Goal: Transaction & Acquisition: Subscribe to service/newsletter

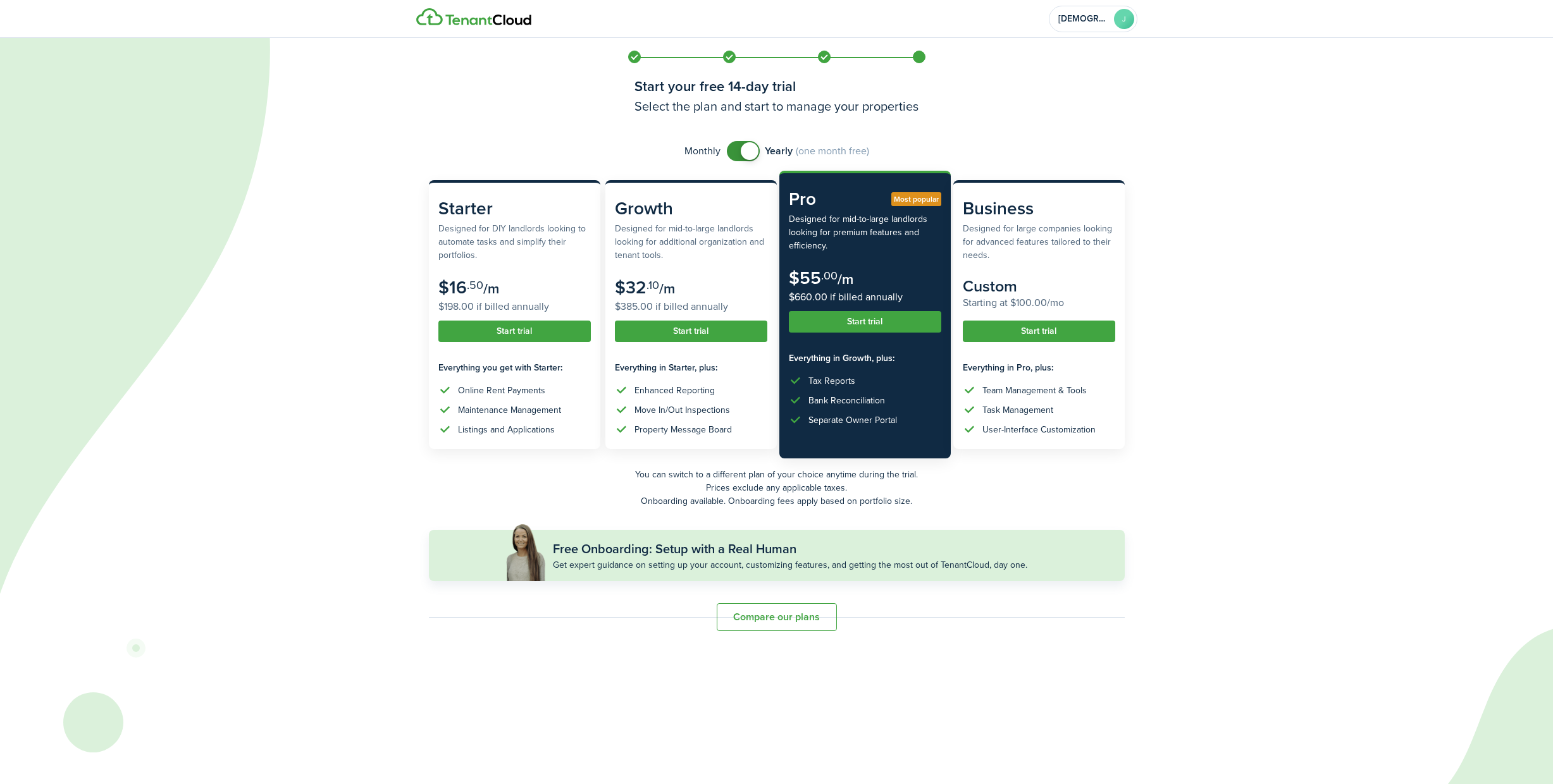
click at [772, 616] on button "Compare our plans" at bounding box center [776, 617] width 120 height 28
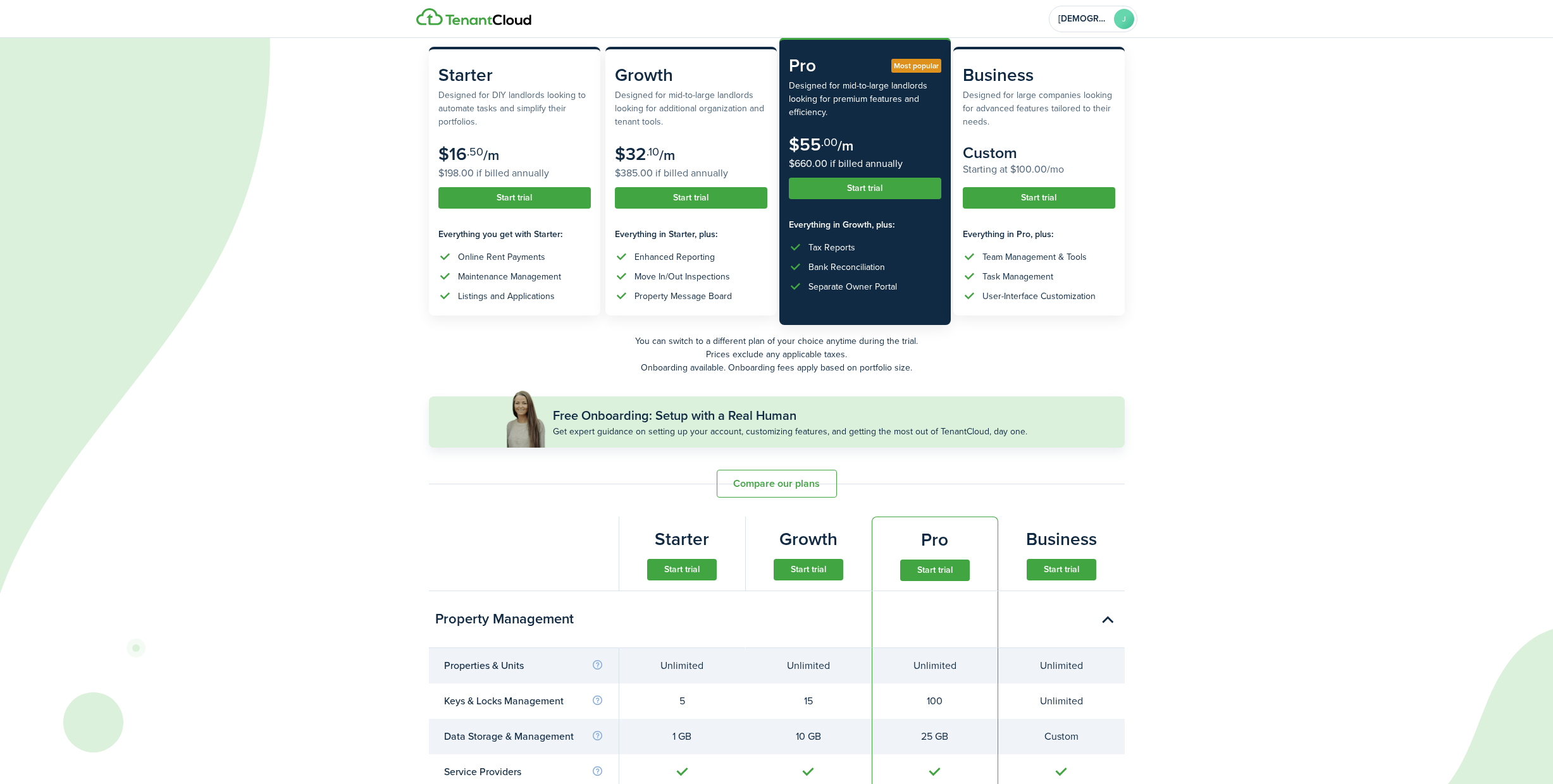
scroll to position [138, 0]
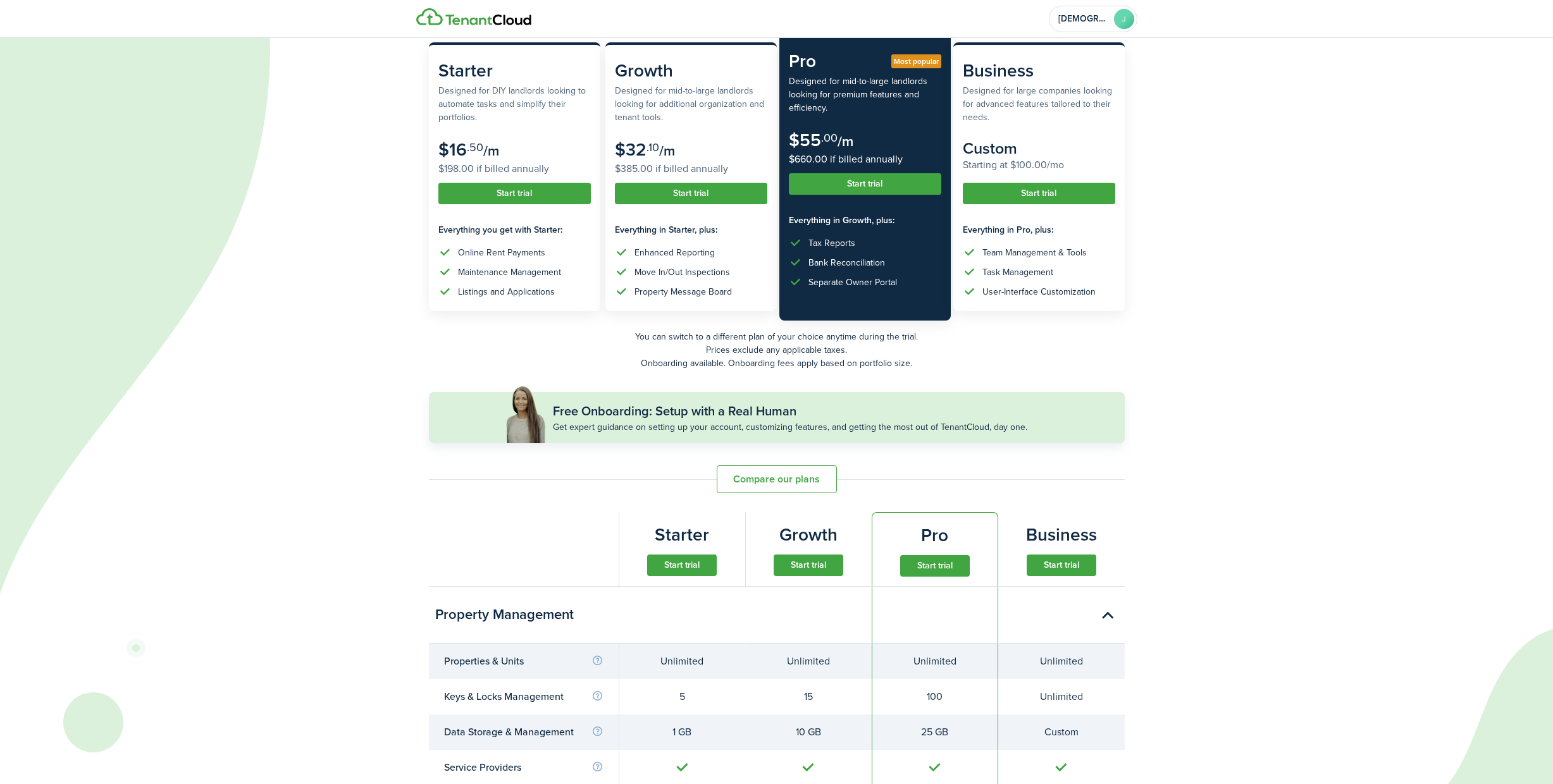
click at [677, 563] on button "Start trial" at bounding box center [682, 565] width 70 height 21
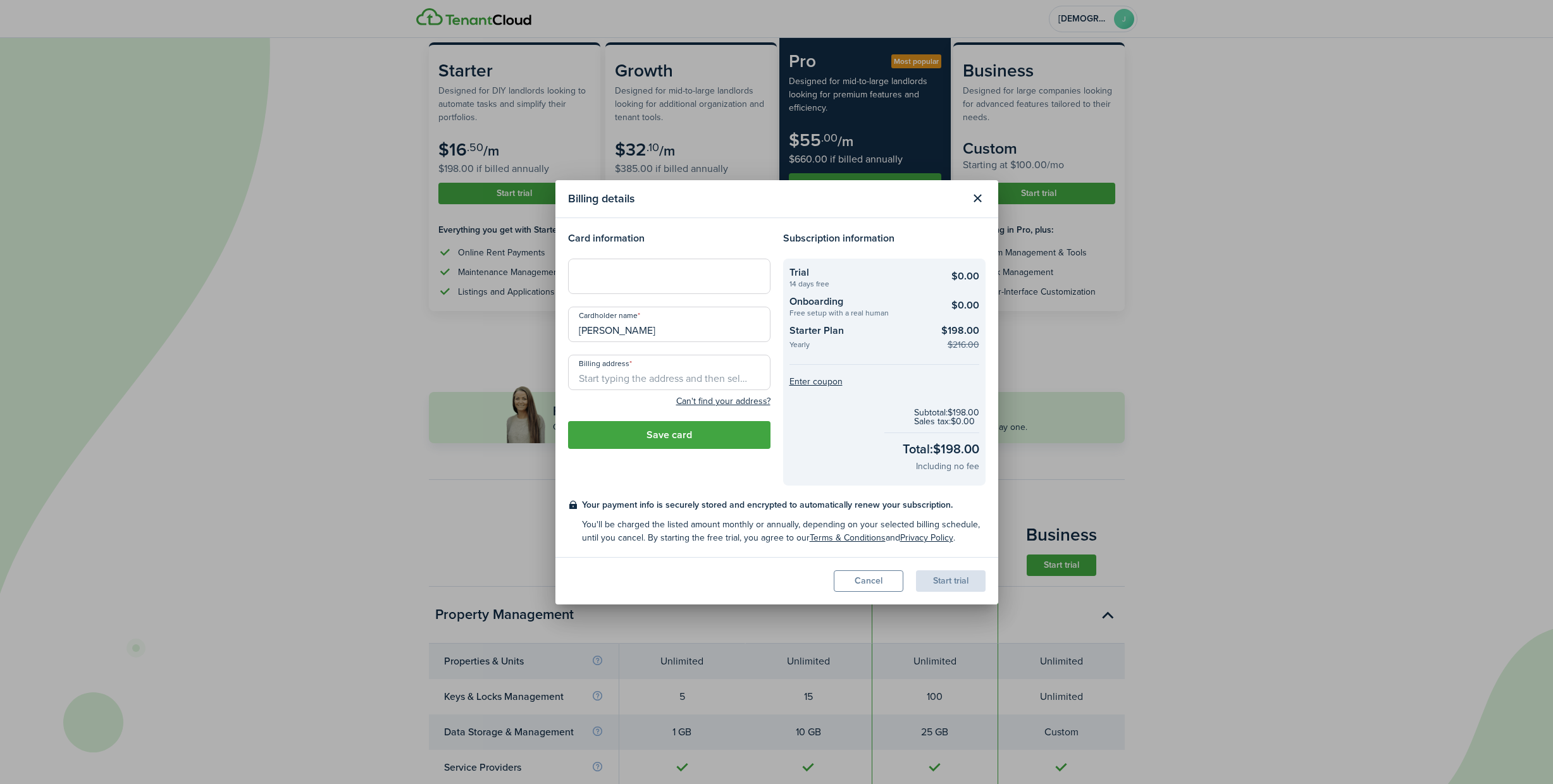
click at [978, 199] on button "Close modal" at bounding box center [978, 198] width 21 height 21
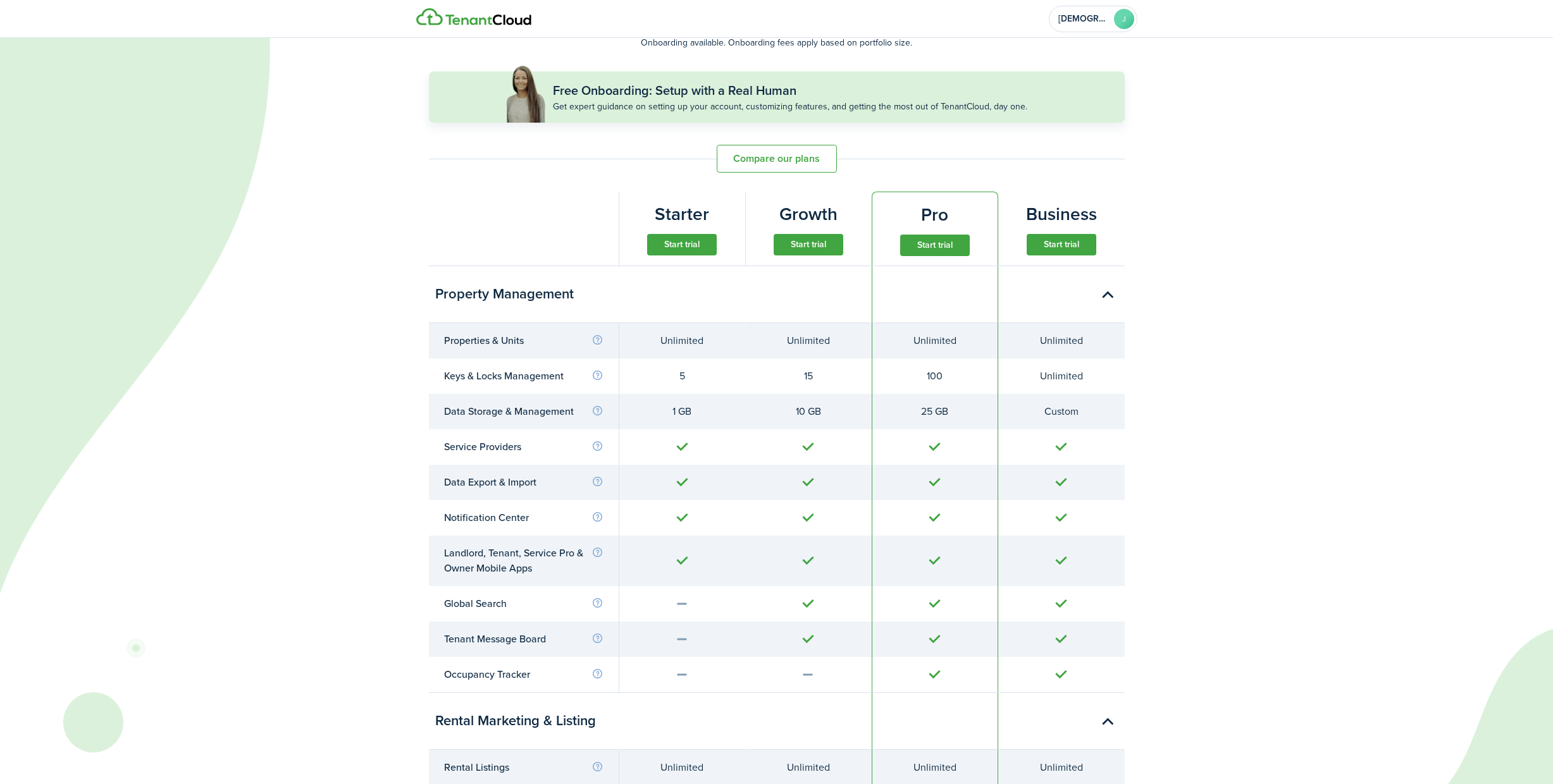
scroll to position [461, 0]
click at [595, 372] on info-icon at bounding box center [597, 373] width 12 height 11
click at [596, 372] on info-icon at bounding box center [597, 374] width 12 height 11
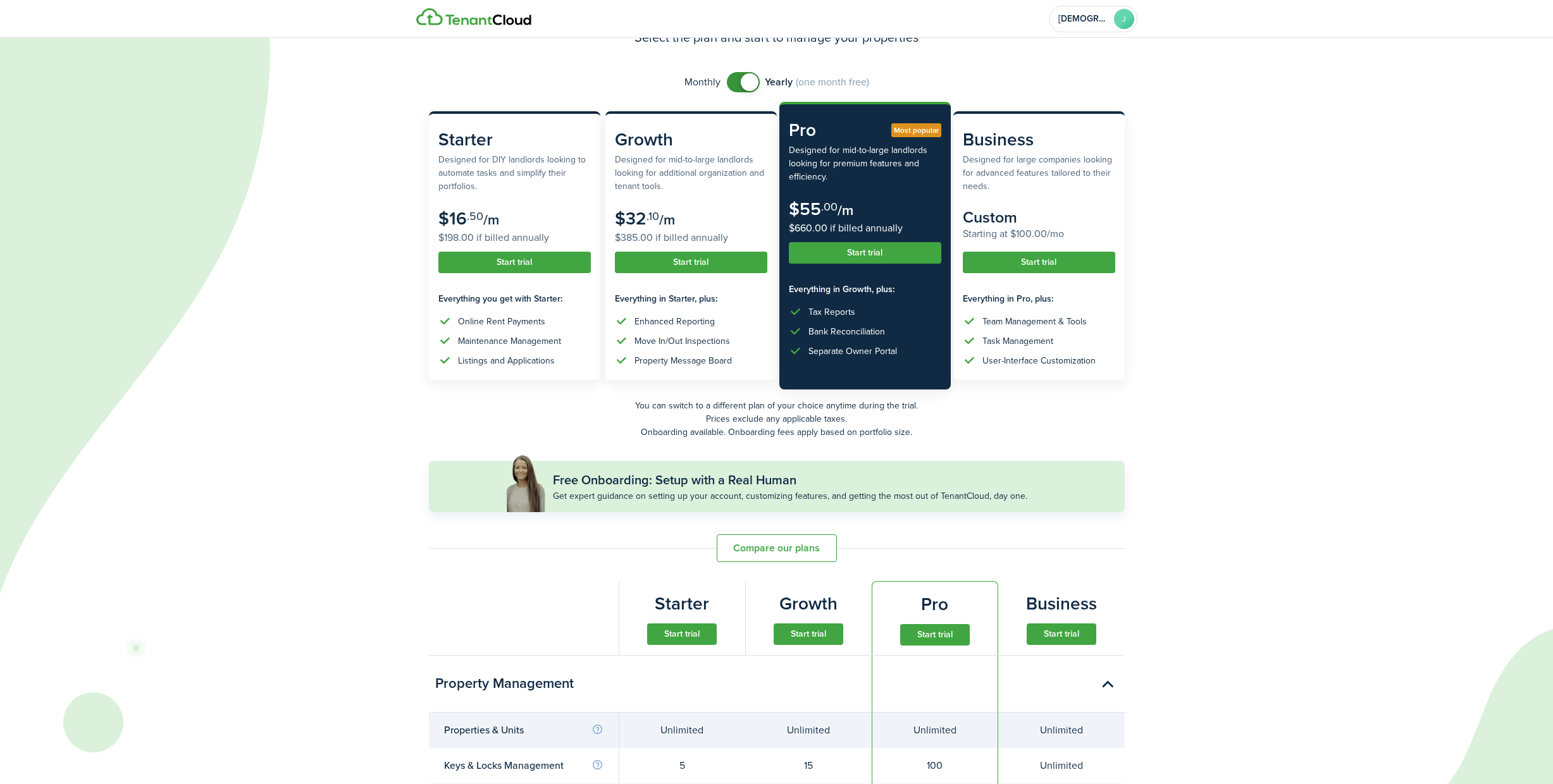
scroll to position [64, 0]
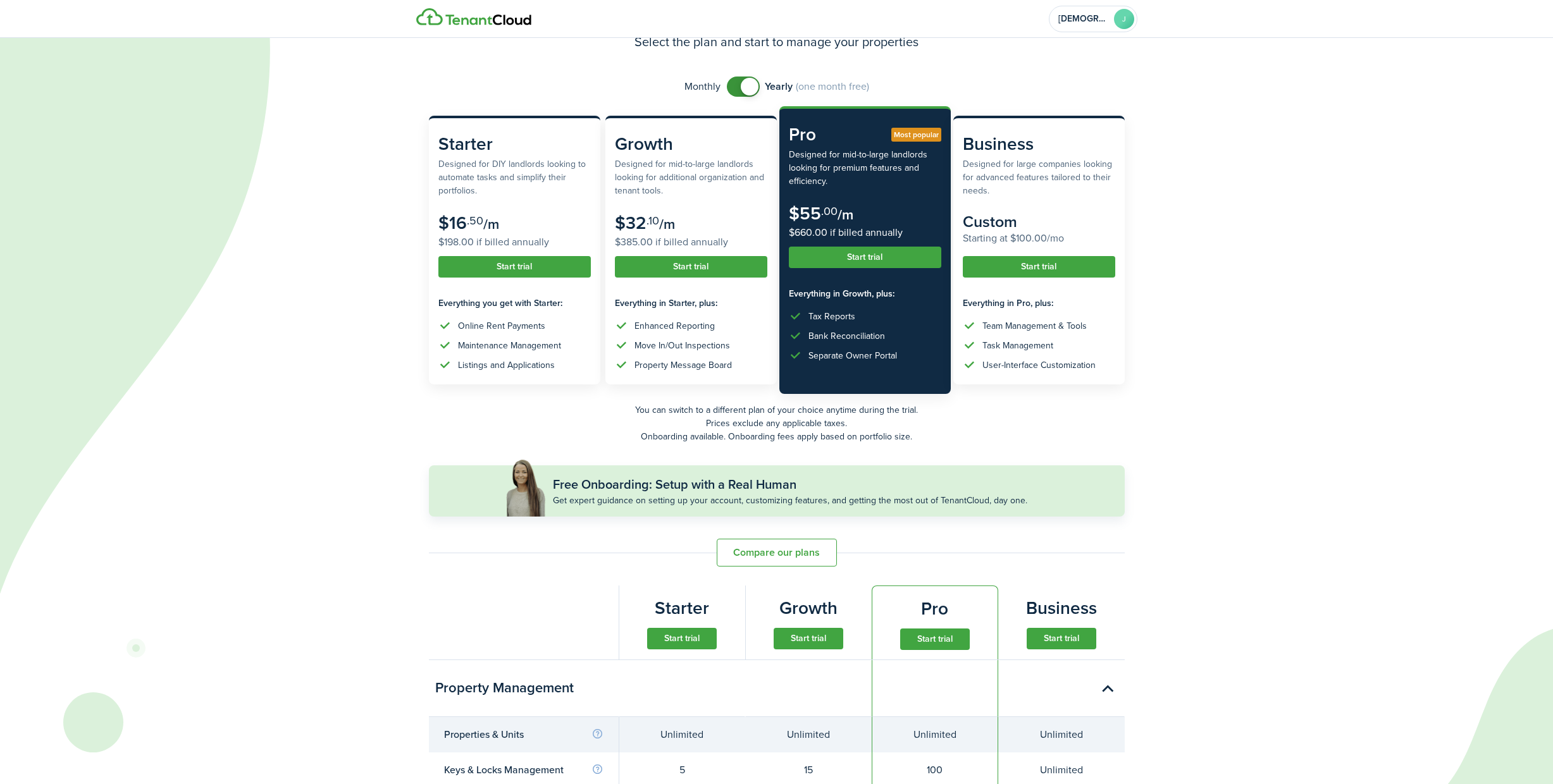
click at [685, 633] on button "Start trial" at bounding box center [682, 638] width 70 height 21
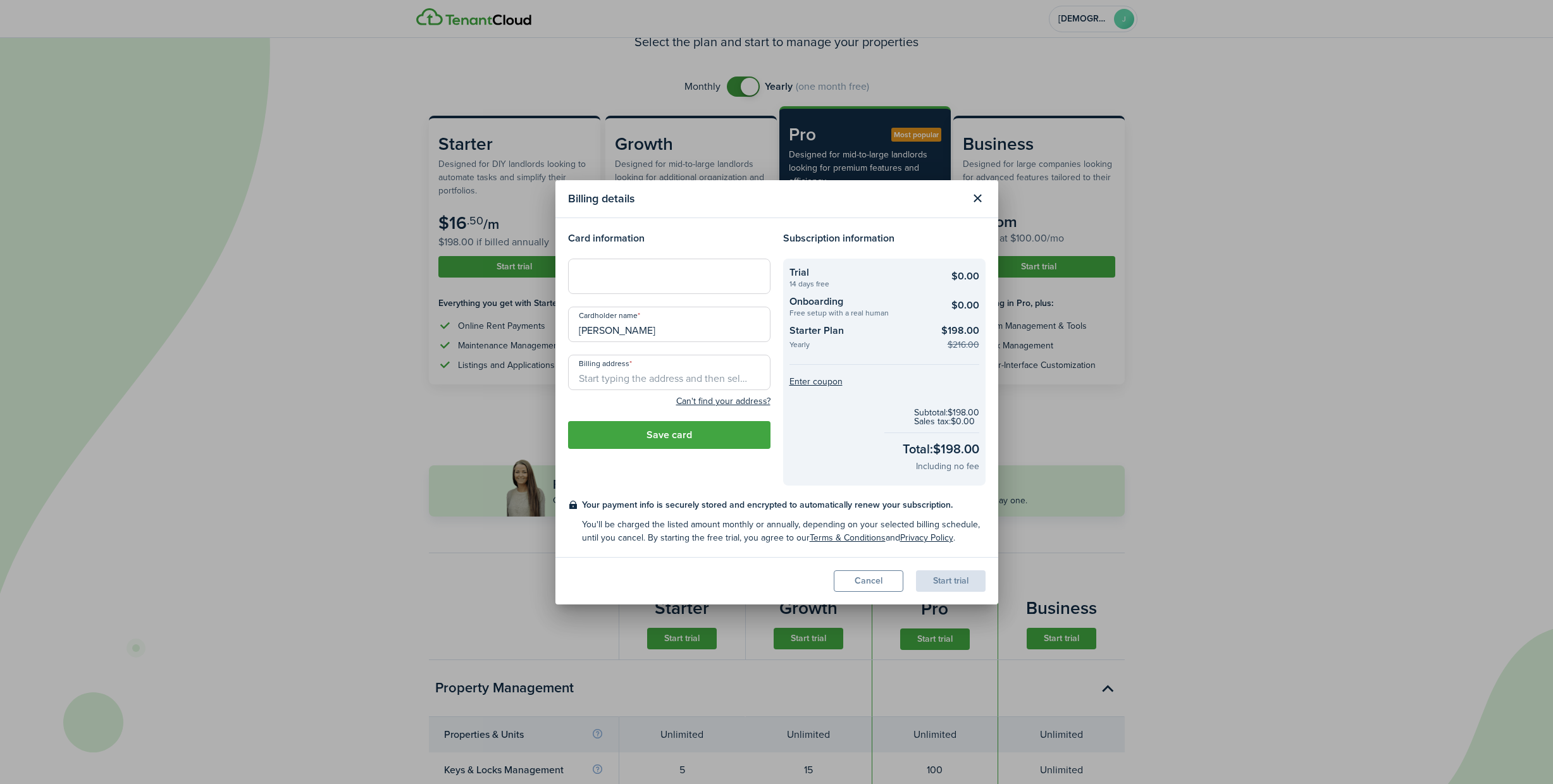
click at [728, 378] on input "Billing address" at bounding box center [669, 372] width 202 height 35
type input "[STREET_ADDRESS][PERSON_NAME]"
click at [679, 433] on button "Save card" at bounding box center [669, 435] width 202 height 28
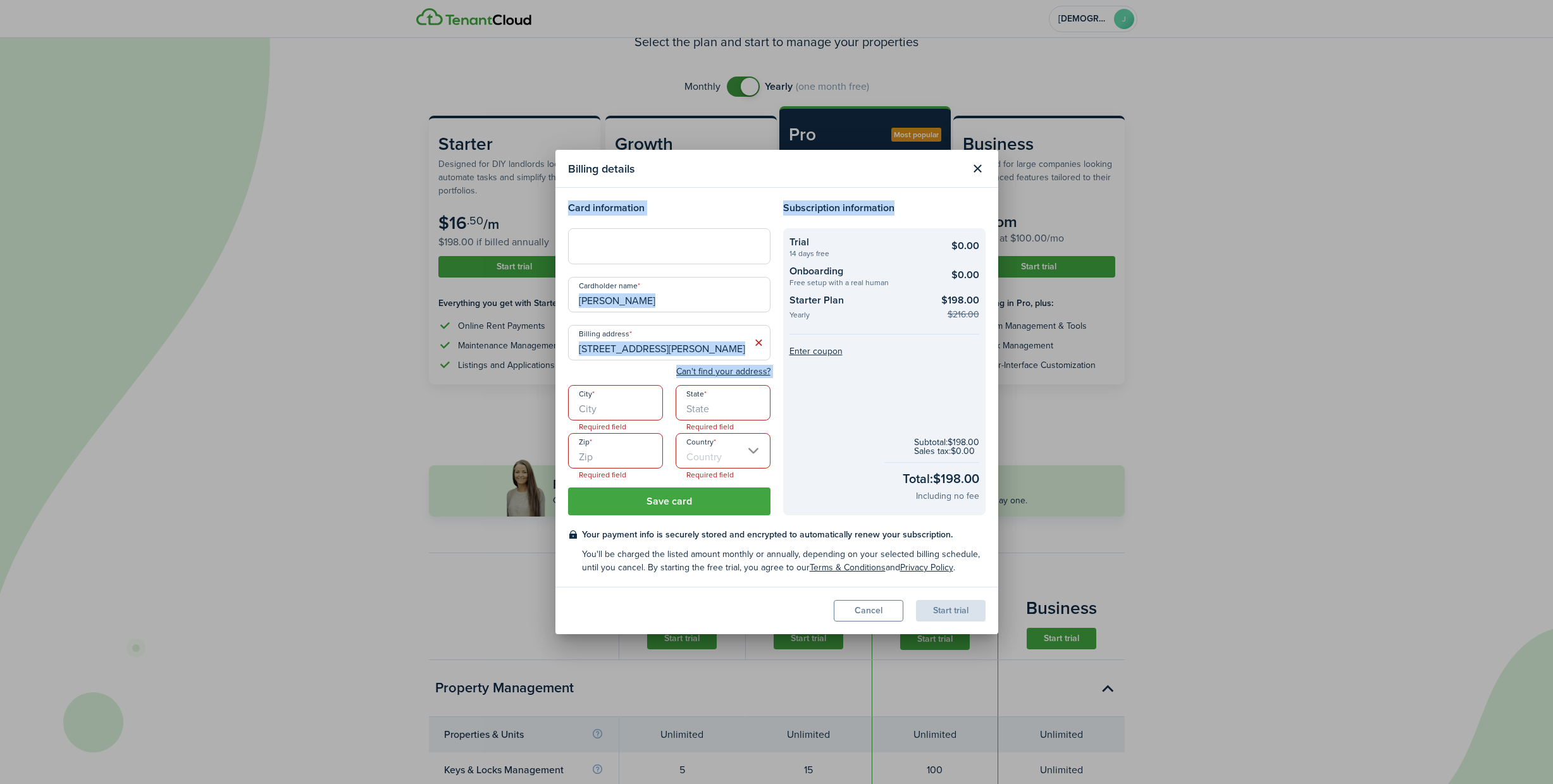
drag, startPoint x: 830, startPoint y: 177, endPoint x: 922, endPoint y: 204, distance: 95.9
click at [927, 204] on section "Billing details Card information Cardholder name [PERSON_NAME] Billing address …" at bounding box center [776, 392] width 443 height 484
click at [811, 174] on modal-title "Billing details" at bounding box center [766, 169] width 396 height 24
click at [609, 407] on input "City" at bounding box center [616, 403] width 95 height 35
type input "LARGO"
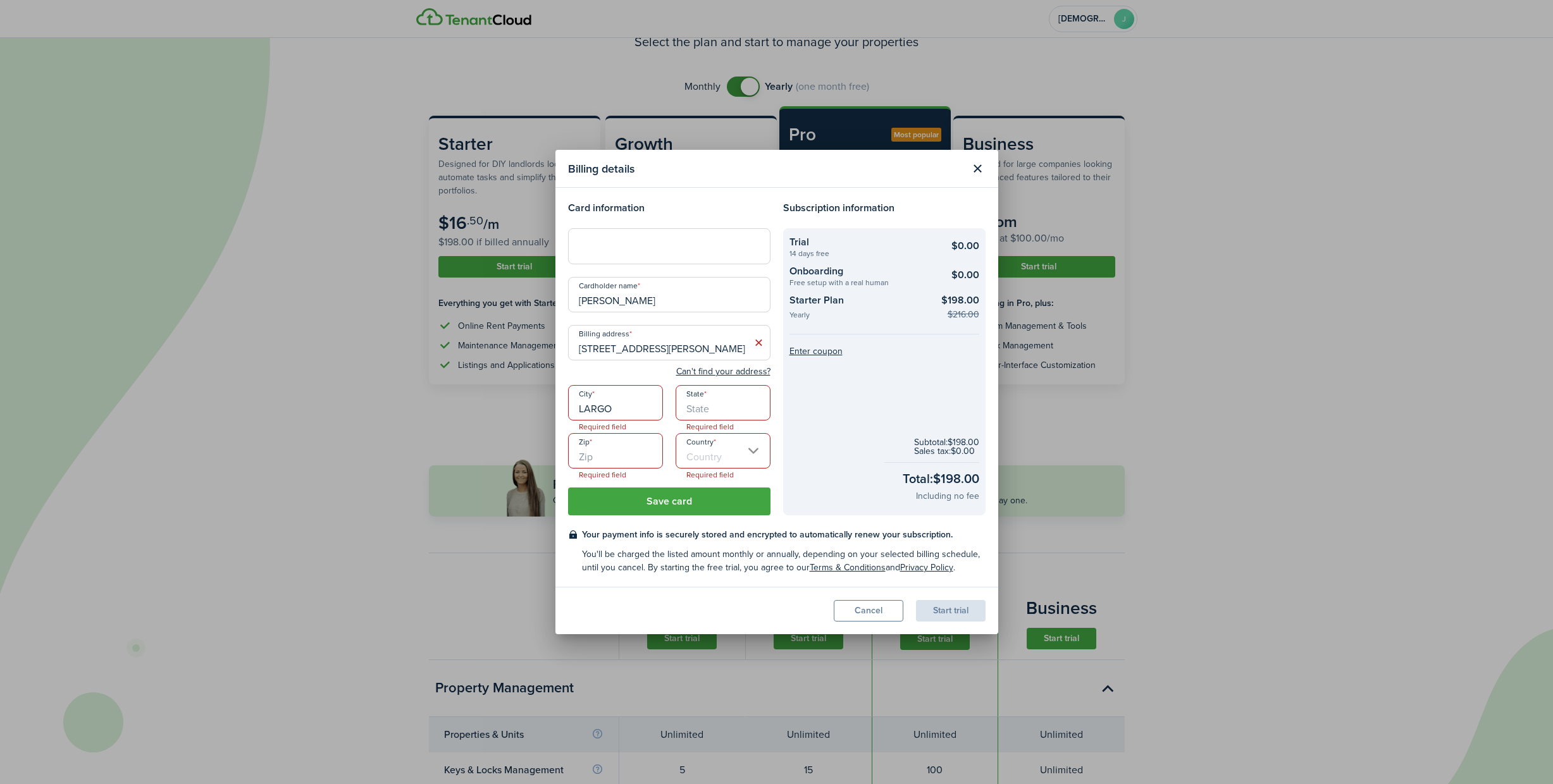
type input "[US_STATE]"
type input "33773"
type input "[GEOGRAPHIC_DATA]"
drag, startPoint x: 750, startPoint y: 351, endPoint x: 705, endPoint y: 345, distance: 45.4
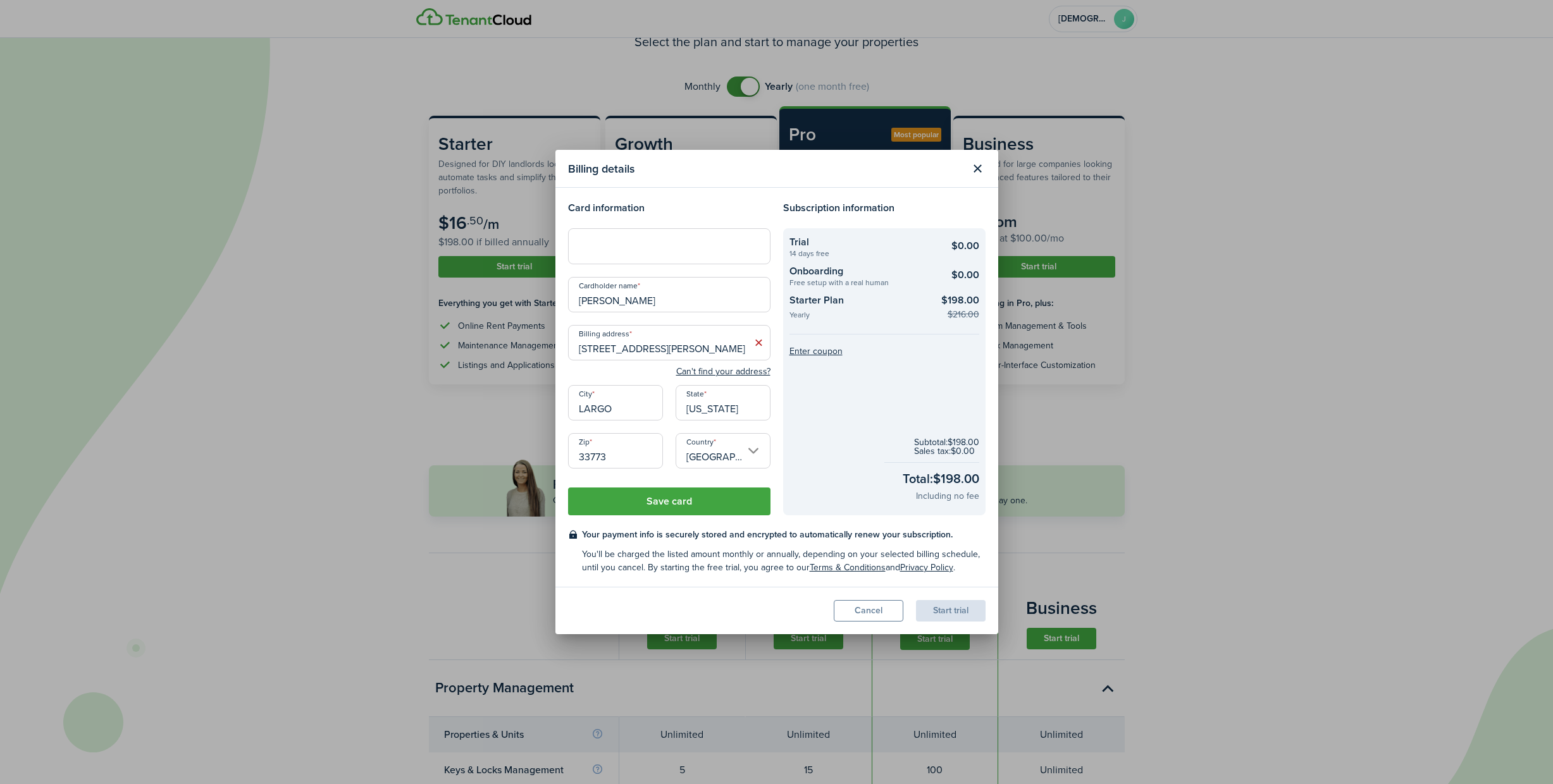
click at [705, 345] on input "[STREET_ADDRESS][PERSON_NAME]" at bounding box center [669, 343] width 202 height 35
drag, startPoint x: 746, startPoint y: 349, endPoint x: 714, endPoint y: 345, distance: 32.2
click at [714, 345] on input "[STREET_ADDRESS][PERSON_NAME]" at bounding box center [669, 343] width 202 height 35
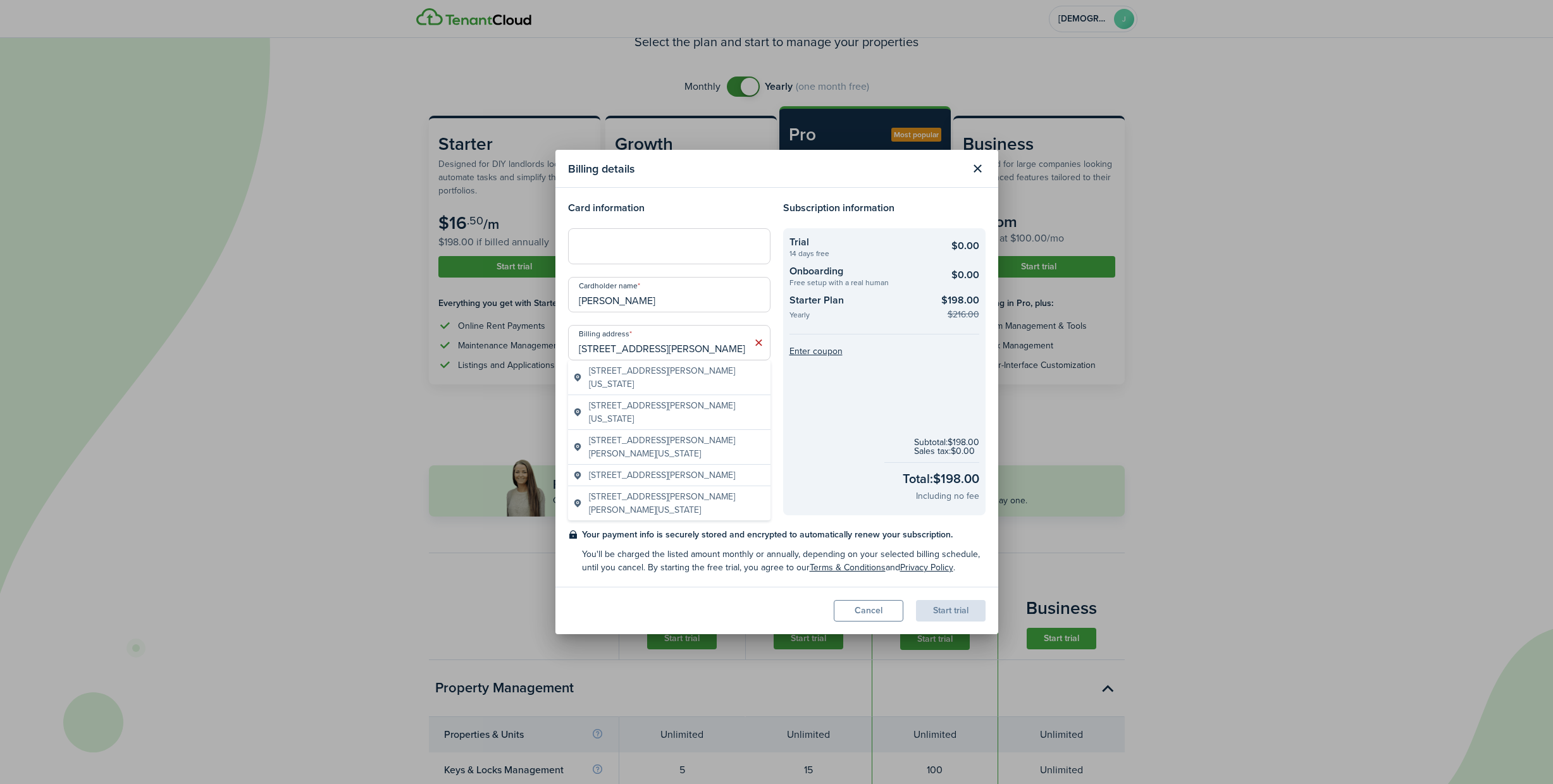
click at [724, 342] on input "[STREET_ADDRESS][PERSON_NAME]" at bounding box center [669, 343] width 202 height 35
drag, startPoint x: 713, startPoint y: 347, endPoint x: 653, endPoint y: 343, distance: 60.1
click at [653, 343] on input "[STREET_ADDRESS][PERSON_NAME]" at bounding box center [669, 343] width 202 height 35
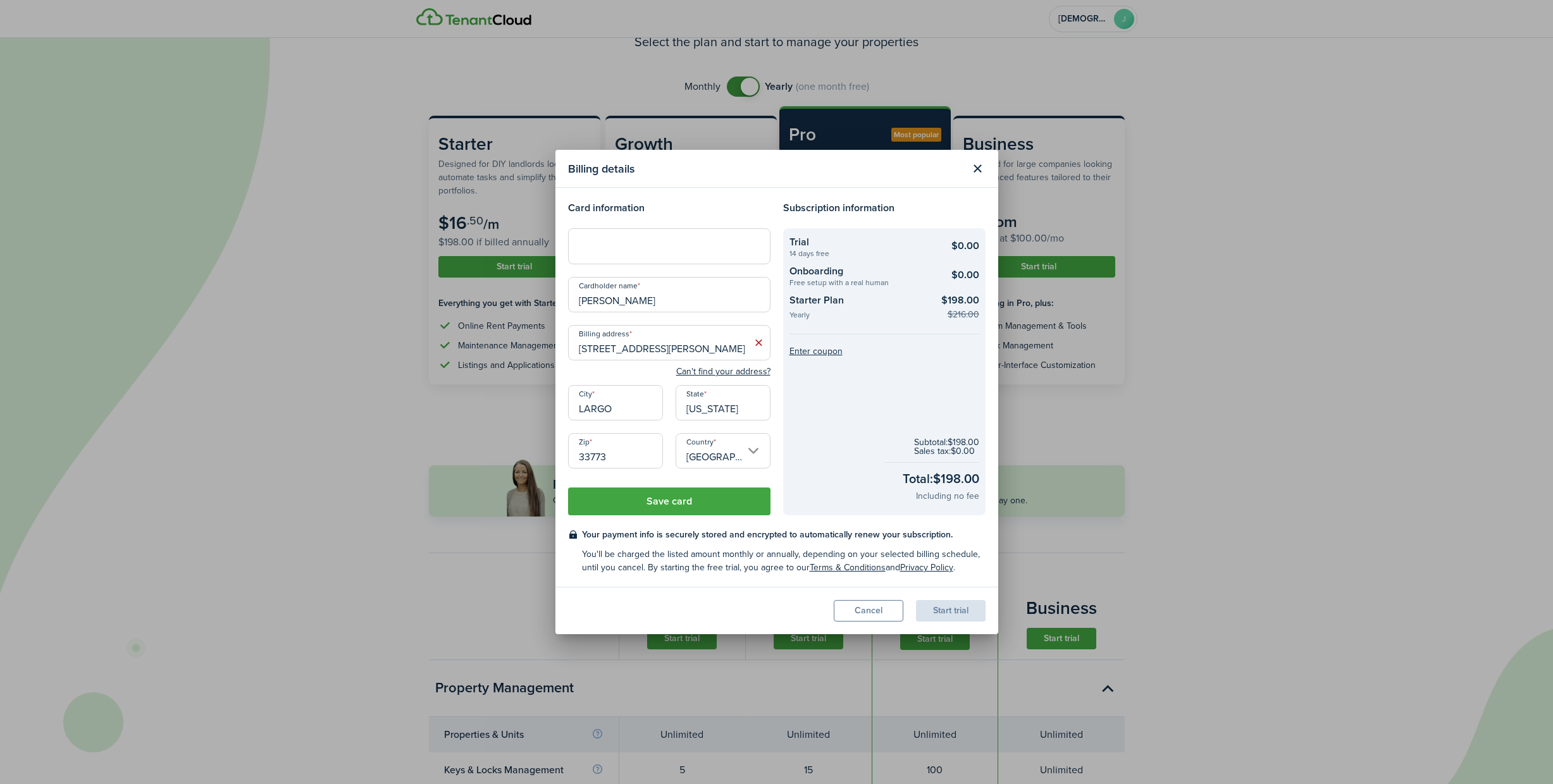
type input "[STREET_ADDRESS][PERSON_NAME]"
click at [666, 503] on button "Save card" at bounding box center [669, 502] width 202 height 28
click at [670, 501] on button "Save card" at bounding box center [669, 502] width 202 height 28
click at [760, 342] on icon at bounding box center [758, 343] width 13 height 13
type input "[STREET_ADDRESS][PERSON_NAME]"
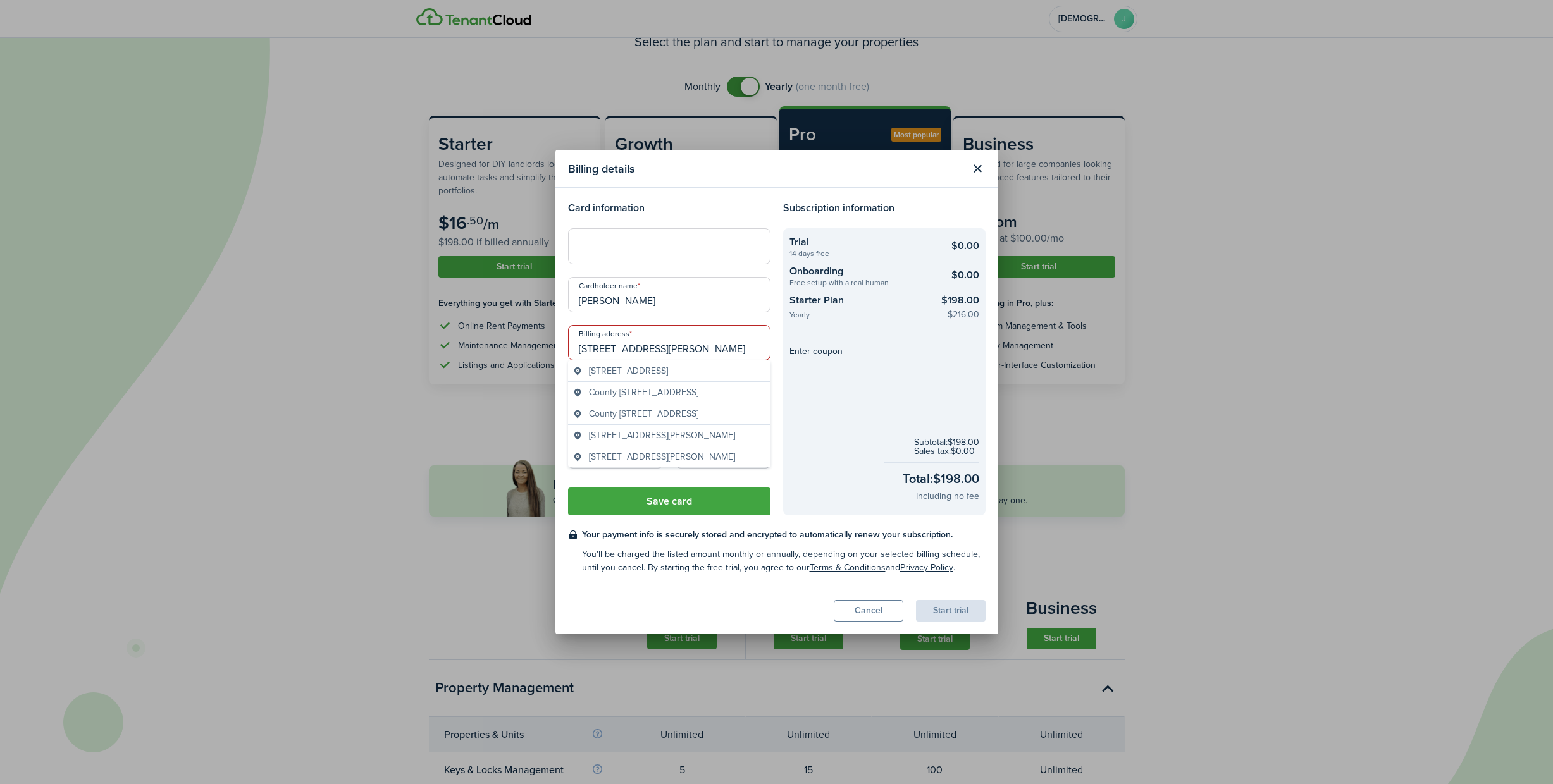
type input "LARGO"
type input "[US_STATE]"
type input "33773"
type input "[GEOGRAPHIC_DATA]"
click at [661, 504] on button "Save card" at bounding box center [669, 502] width 202 height 28
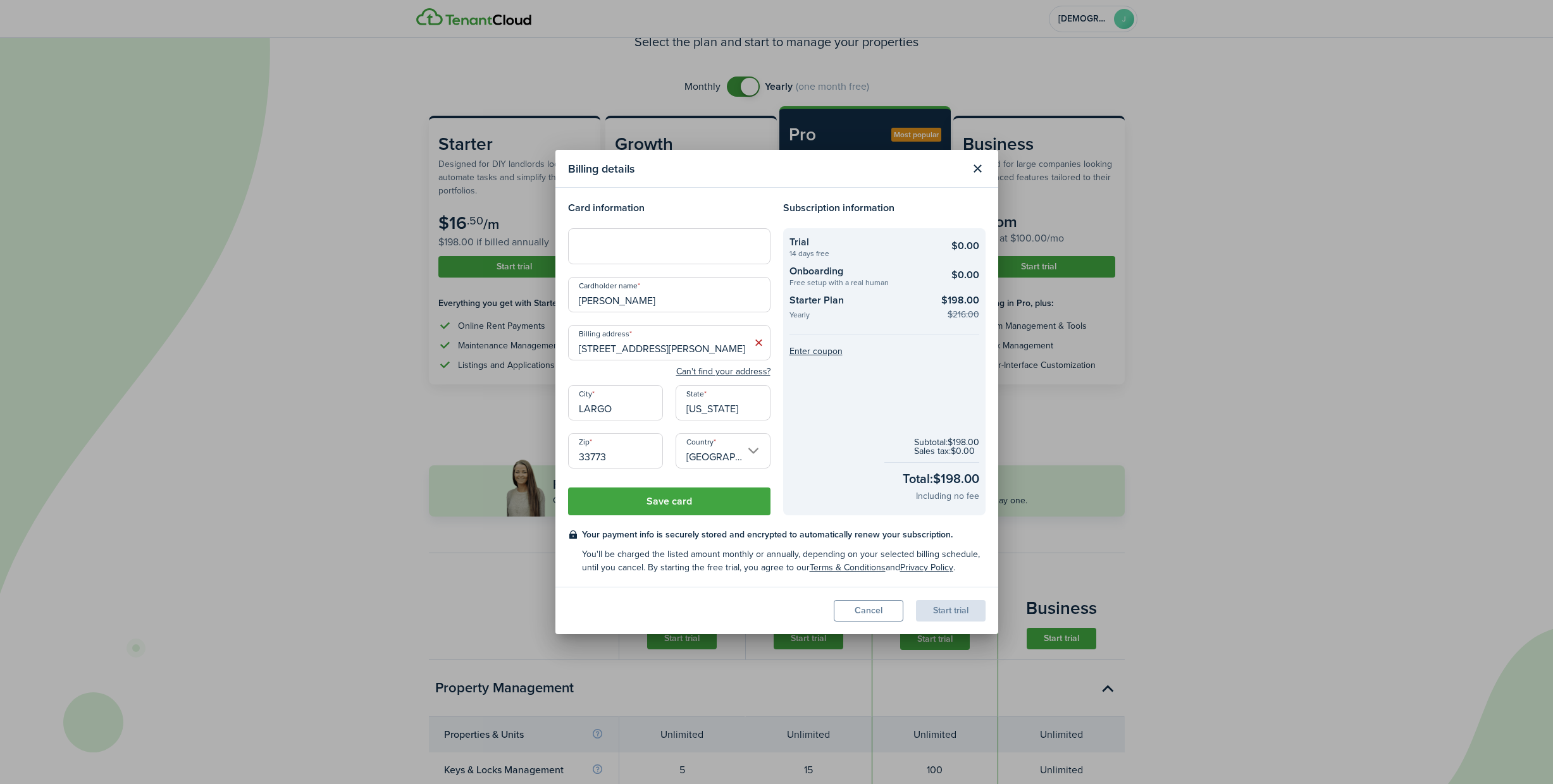
click at [661, 504] on button "Save card" at bounding box center [669, 502] width 202 height 28
click at [936, 612] on div "Start trial" at bounding box center [950, 611] width 70 height 21
click at [661, 501] on button "Save card" at bounding box center [669, 502] width 202 height 28
